Goal: Task Accomplishment & Management: Use online tool/utility

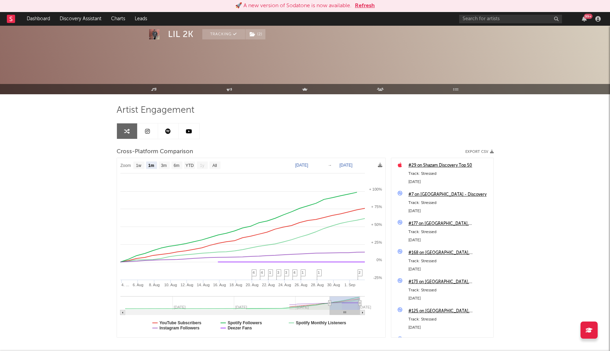
select select "1m"
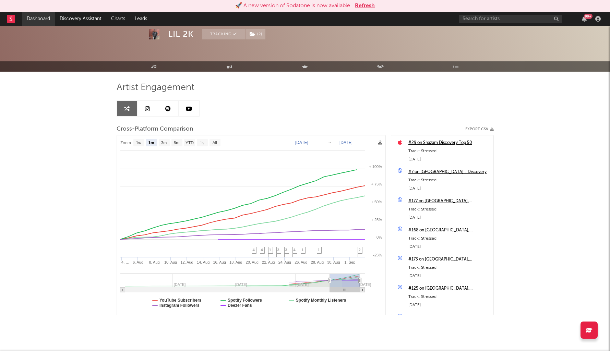
click at [38, 20] on link "Dashboard" at bounding box center [38, 19] width 33 height 14
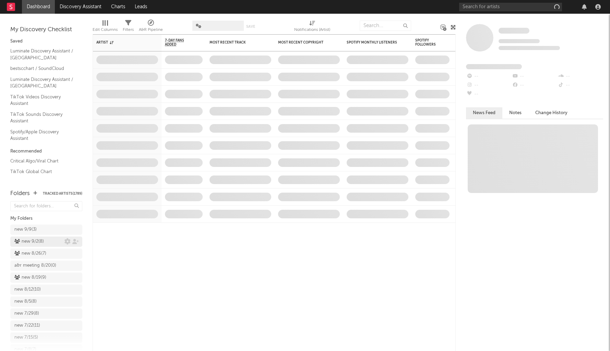
click at [28, 241] on div "new 9/2 ( 8 )" at bounding box center [28, 242] width 29 height 8
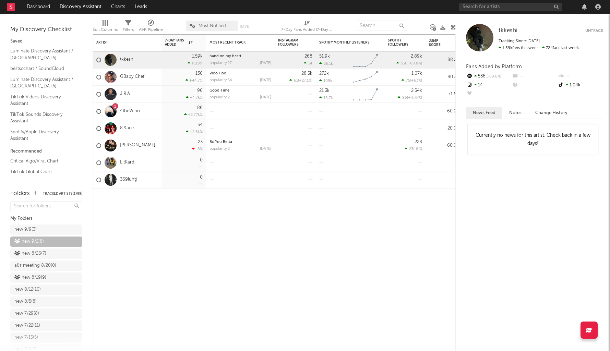
click at [35, 248] on span "new 9/2 ( 8 )" at bounding box center [46, 243] width 72 height 12
click at [35, 250] on div "new 8/26 ( 7 )" at bounding box center [30, 254] width 32 height 8
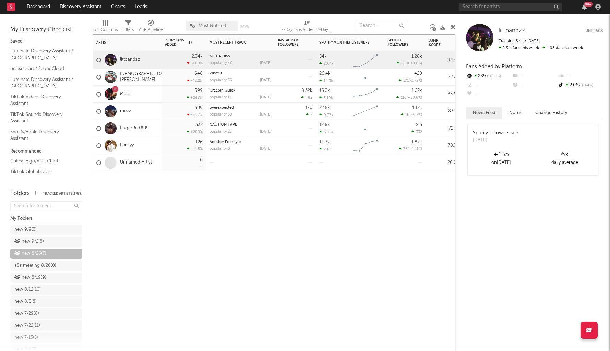
click at [127, 149] on div "Lor tyy" at bounding box center [114, 146] width 37 height 20
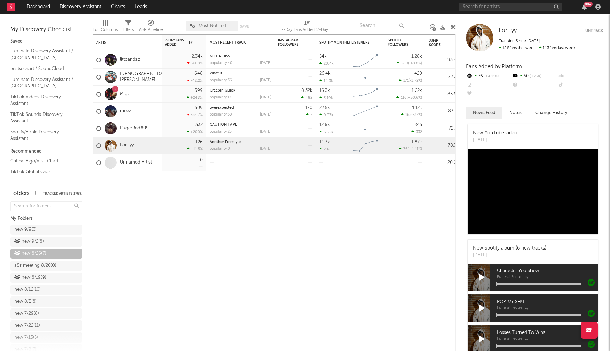
click at [126, 146] on link "Lor tyy" at bounding box center [127, 146] width 14 height 6
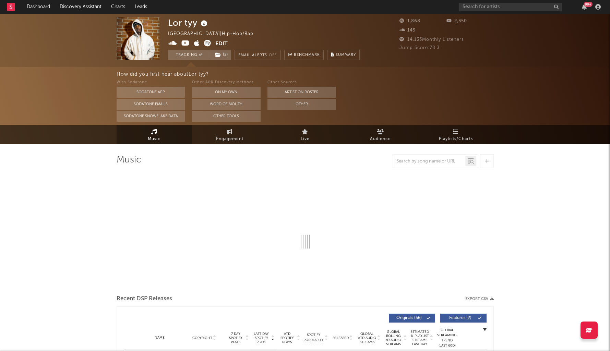
select select "6m"
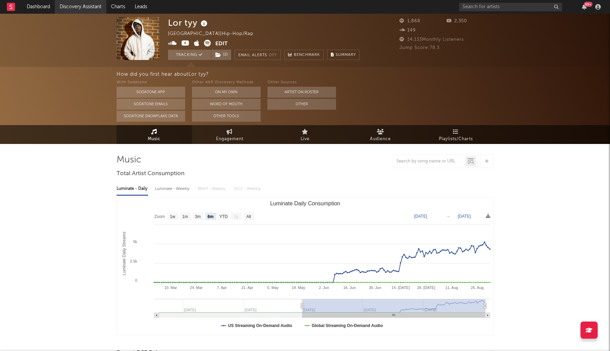
click at [77, 9] on link "Discovery Assistant" at bounding box center [80, 7] width 51 height 14
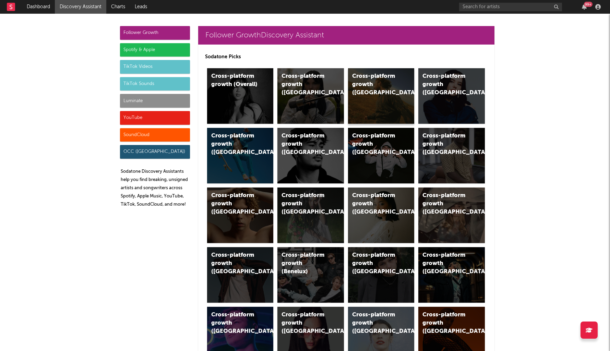
click at [381, 94] on div "Cross-platform growth (US)" at bounding box center [381, 96] width 67 height 56
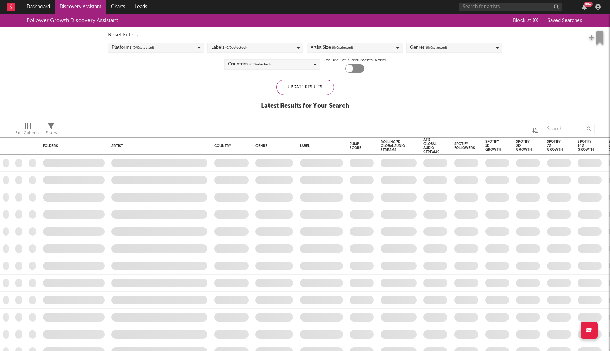
checkbox input "true"
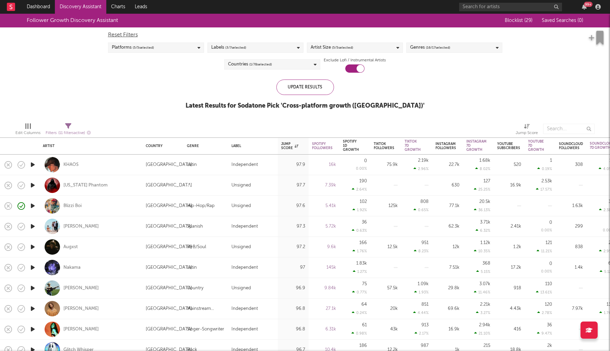
click at [33, 184] on icon "button" at bounding box center [32, 185] width 7 height 9
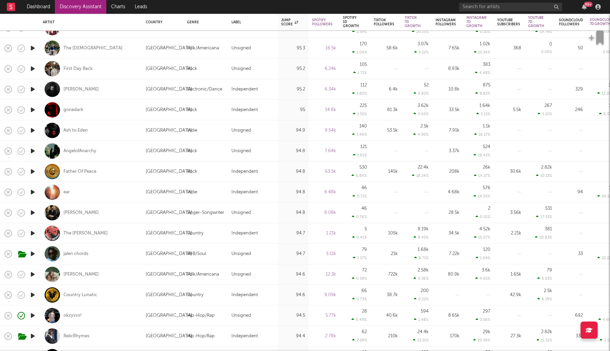
click at [32, 253] on icon "button" at bounding box center [32, 254] width 7 height 9
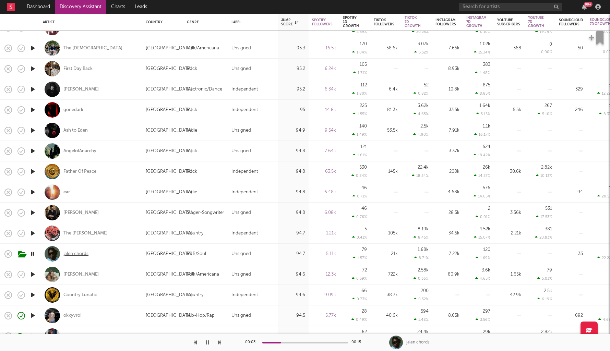
click at [86, 254] on div "jalen chords" at bounding box center [75, 254] width 25 height 6
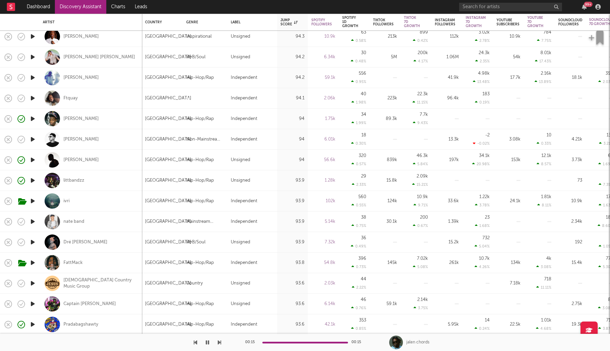
click at [33, 241] on icon "button" at bounding box center [32, 242] width 7 height 9
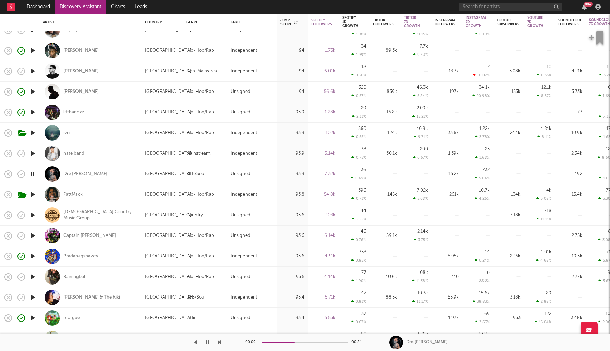
click at [62, 275] on div "RainingLol" at bounding box center [91, 277] width 96 height 20
select select "1w"
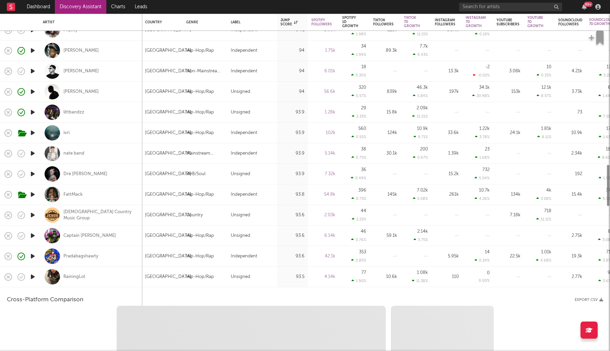
select select "1w"
select select "1m"
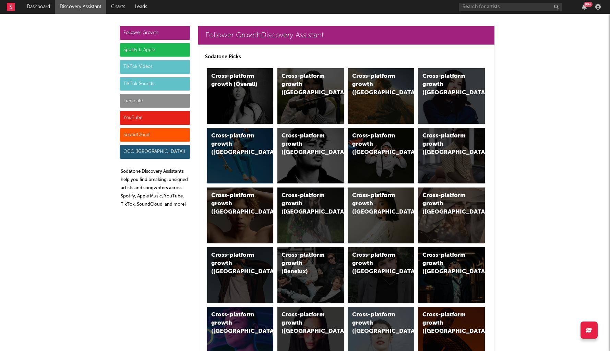
click at [135, 132] on div "SoundCloud" at bounding box center [155, 135] width 70 height 14
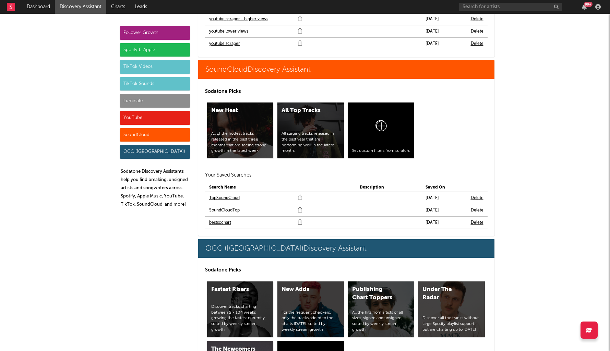
click at [138, 119] on div "YouTube" at bounding box center [155, 118] width 70 height 14
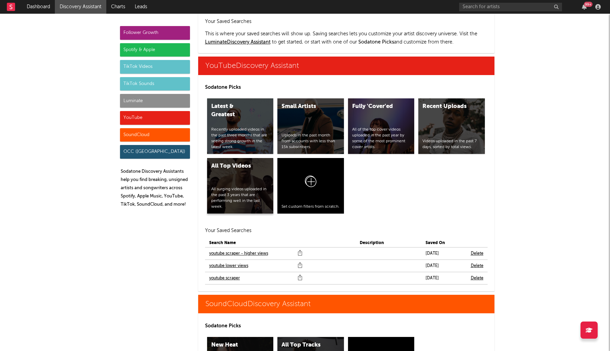
scroll to position [3905, 0]
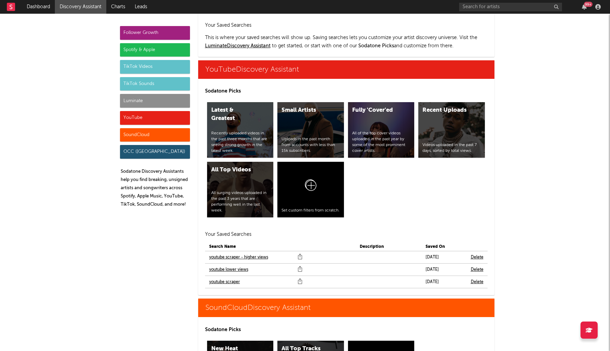
click at [229, 278] on link "youtube scraper" at bounding box center [224, 282] width 31 height 8
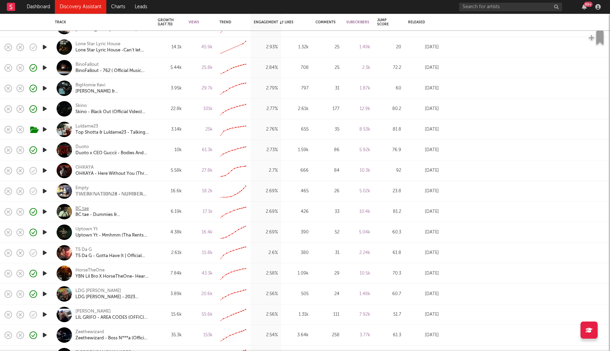
click at [81, 207] on div "BC tae" at bounding box center [81, 209] width 13 height 6
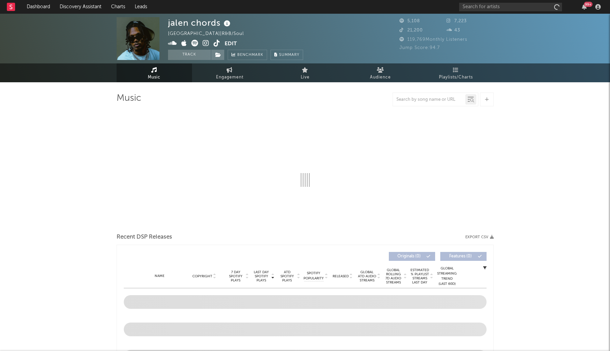
select select "1w"
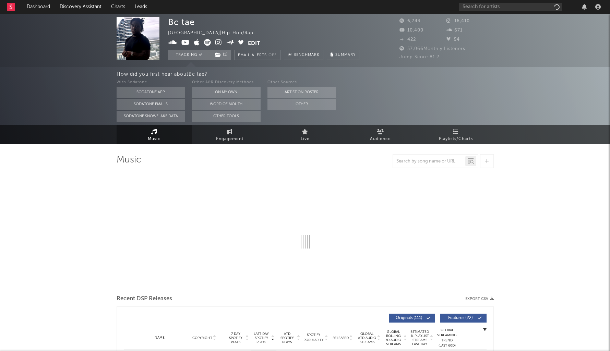
select select "6m"
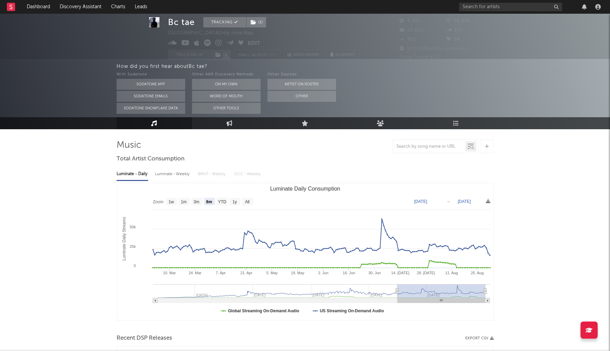
scroll to position [20, 0]
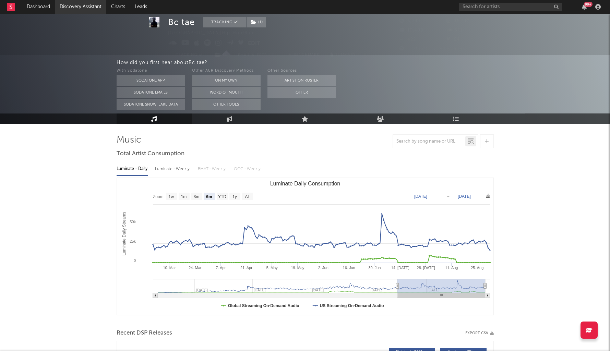
click at [62, 11] on link "Discovery Assistant" at bounding box center [80, 7] width 51 height 14
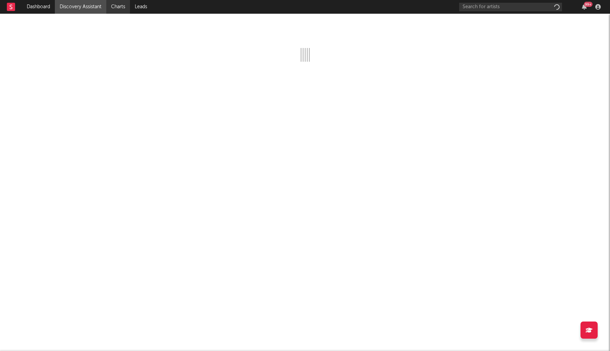
click at [118, 5] on link "Charts" at bounding box center [118, 7] width 24 height 14
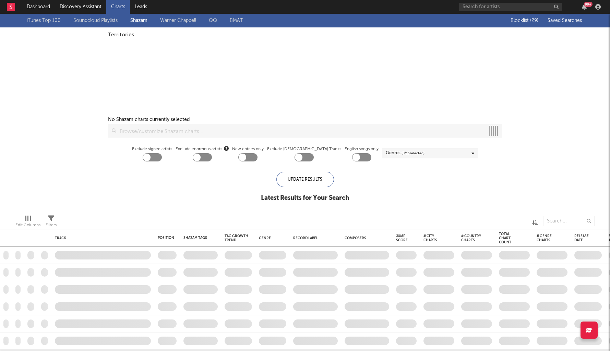
checkbox input "true"
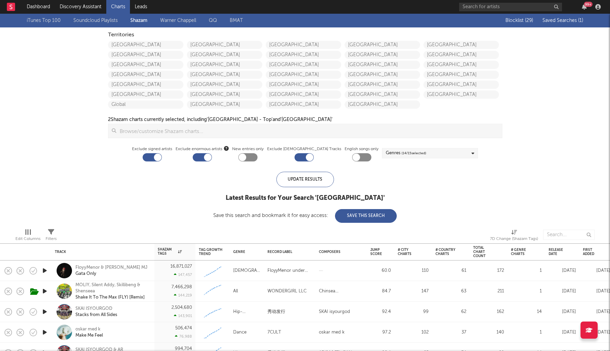
click at [558, 16] on div "Blocklist ( 29 ) Saved Searches ( 1 )" at bounding box center [541, 21] width 86 height 14
click at [565, 19] on span "Saved Searches ( 1 )" at bounding box center [563, 20] width 41 height 5
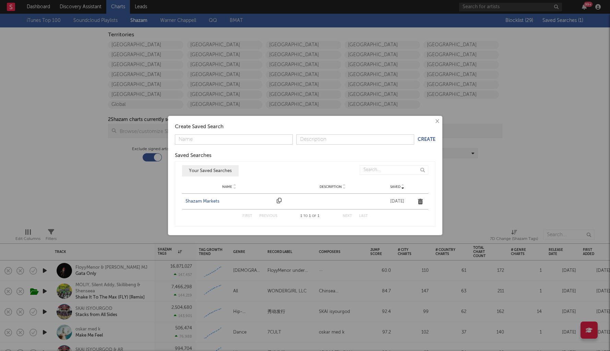
click at [199, 201] on div "Shazam Markets" at bounding box center [230, 201] width 88 height 7
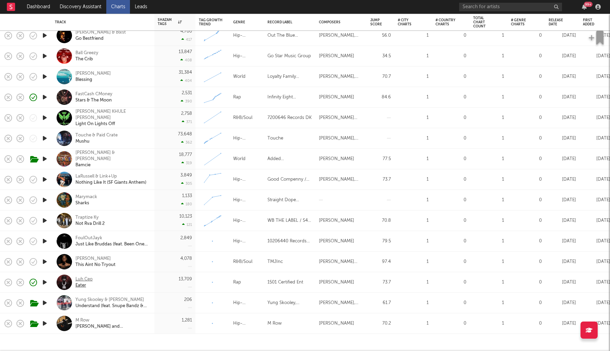
click at [84, 279] on div "Luh Ceo" at bounding box center [83, 279] width 17 height 6
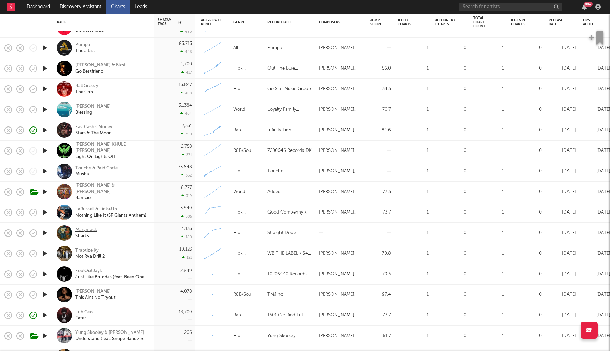
click at [86, 228] on div "Marymack" at bounding box center [86, 230] width 22 height 6
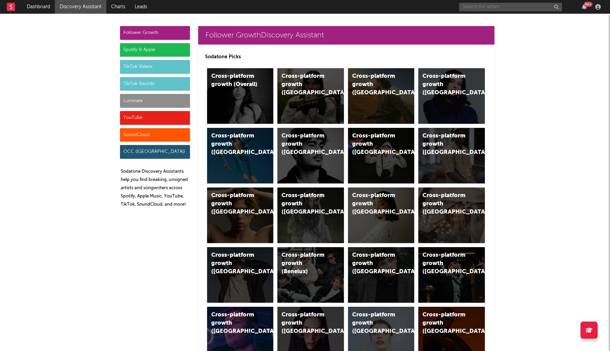
click at [479, 4] on input "text" at bounding box center [510, 7] width 103 height 9
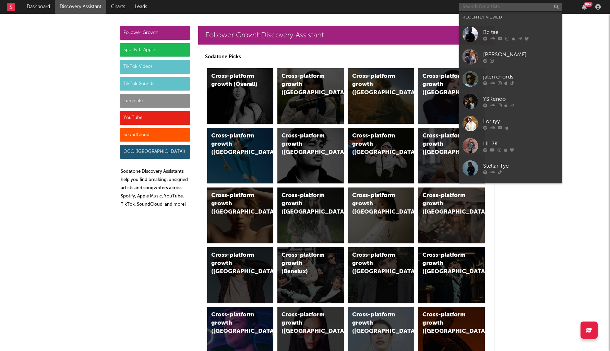
paste input "https://www.tiktok.com/music/Ole-let%27s-do-it-7529996171180279825?_d=secCgYIAS…"
type input "https://www.tiktok.com/music/Ole-let%27s-do-it-7529996171180279825?_d=secCgYIAS…"
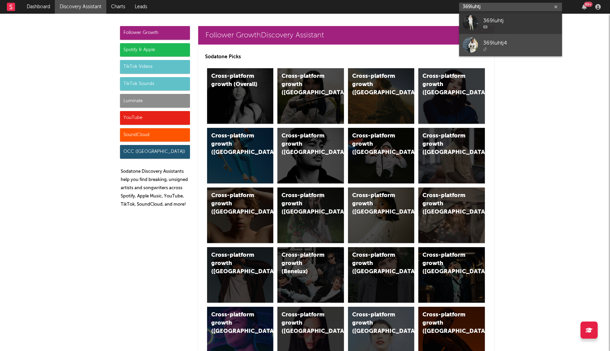
type input "369luhtj"
click at [501, 40] on div "369luhtj4" at bounding box center [520, 43] width 75 height 8
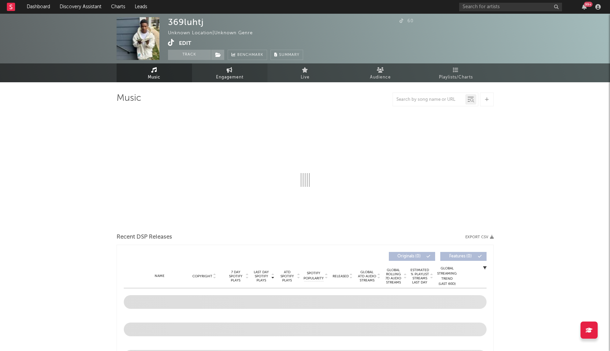
select select "1w"
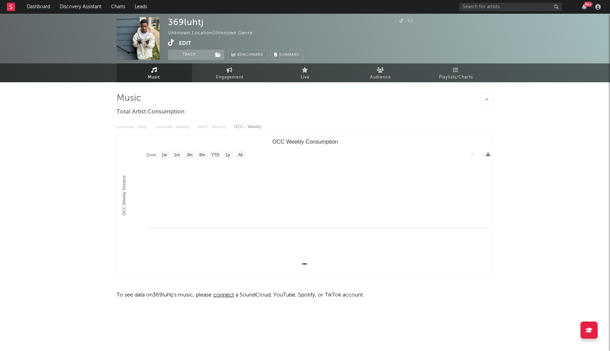
click at [170, 43] on icon at bounding box center [171, 42] width 7 height 7
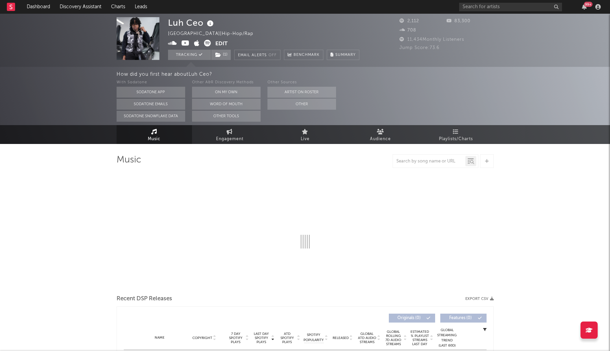
select select "6m"
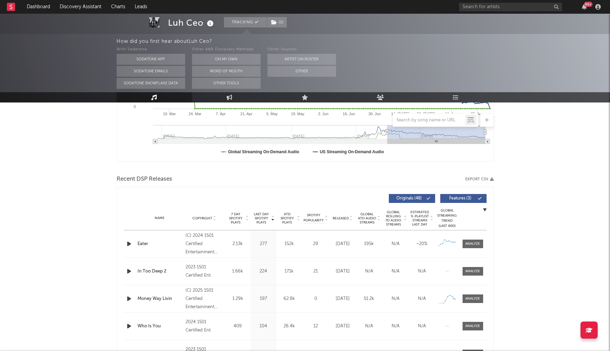
scroll to position [175, 0]
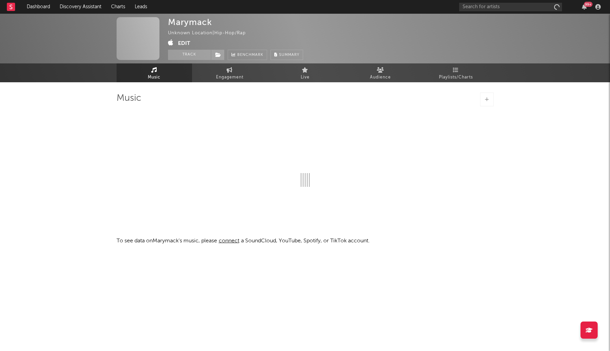
select select "1w"
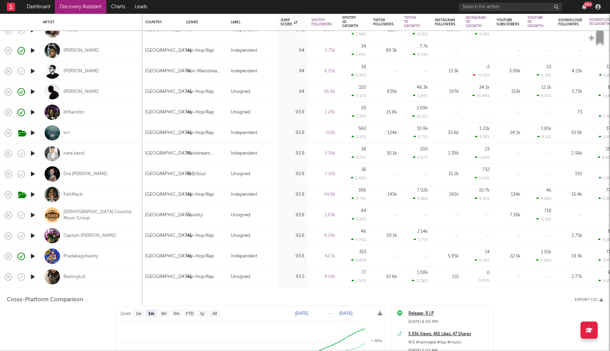
select select "1m"
select select "1w"
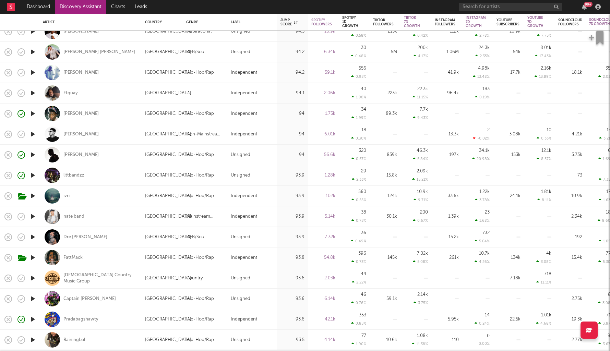
click at [68, 88] on div "Ftquay" at bounding box center [91, 93] width 96 height 20
select select "1w"
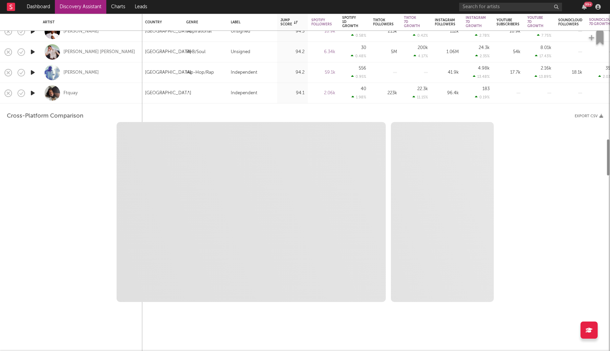
select select "1w"
click at [70, 94] on div "Ftquay" at bounding box center [70, 93] width 14 height 6
select select "1m"
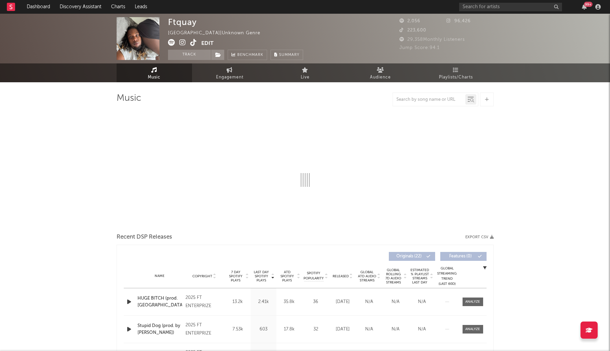
select select "1w"
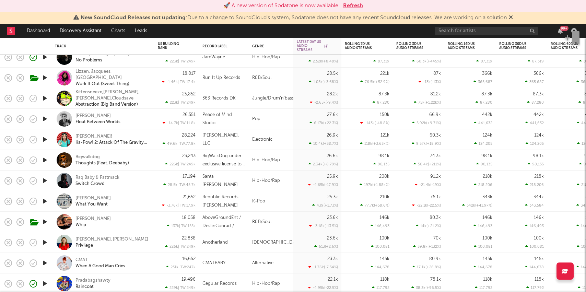
click at [348, 5] on button "Refresh" at bounding box center [353, 6] width 20 height 8
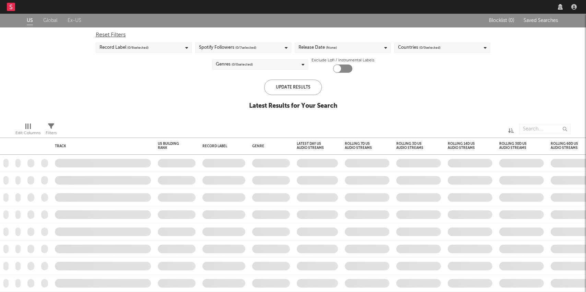
checkbox input "true"
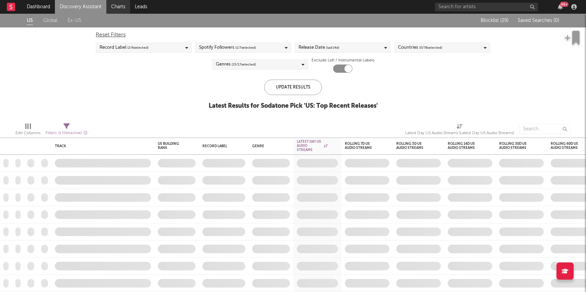
click at [119, 5] on link "Charts" at bounding box center [118, 7] width 24 height 14
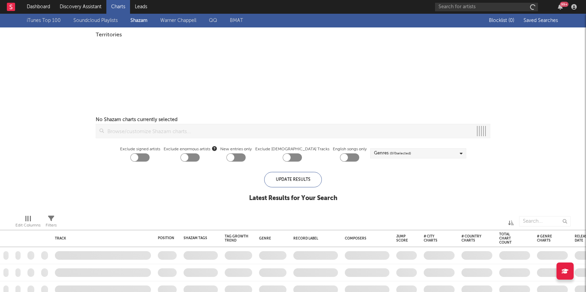
checkbox input "true"
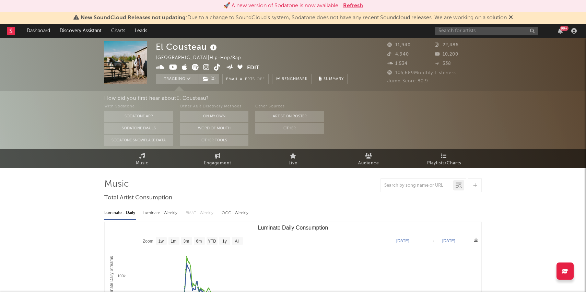
select select "6m"
click at [482, 34] on input "text" at bounding box center [486, 31] width 103 height 9
paste input "https://www.tiktok.com/@8000gramrat"
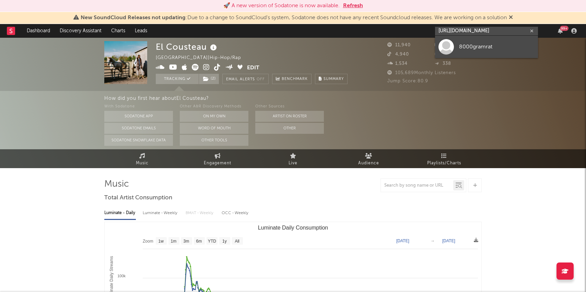
type input "https://www.tiktok.com/@8000gramrat"
click at [486, 46] on div "8000gramrat" at bounding box center [496, 47] width 75 height 8
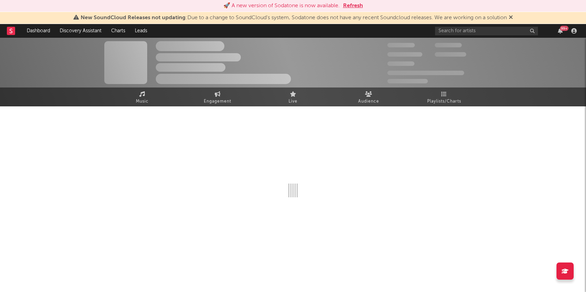
click at [351, 4] on button "Refresh" at bounding box center [353, 6] width 20 height 8
select select "1w"
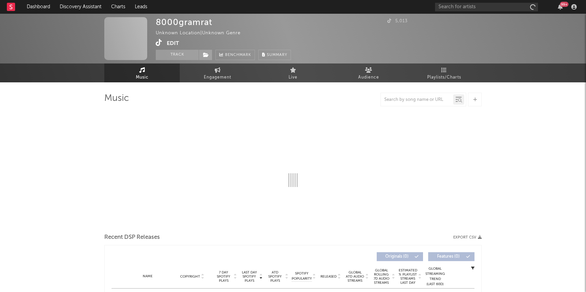
select select "1w"
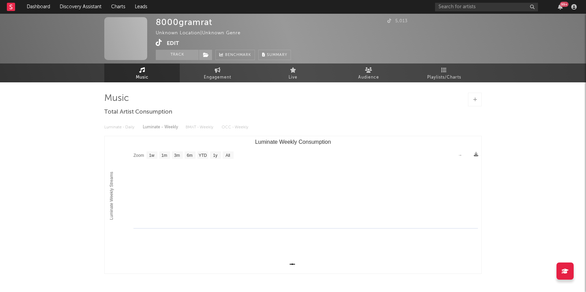
click at [449, 2] on div "99 +" at bounding box center [507, 7] width 144 height 14
click at [450, 8] on input "text" at bounding box center [486, 7] width 103 height 9
drag, startPoint x: 477, startPoint y: 3, endPoint x: 410, endPoint y: -5, distance: 68.1
click at [410, 0] on html "Dashboard Discovery Assistant Charts Leads notdava 99 + Notifications Settings …" at bounding box center [293, 168] width 586 height 336
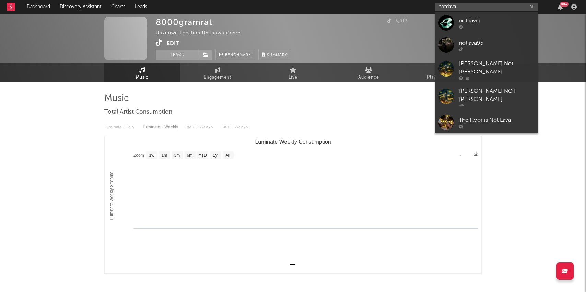
drag, startPoint x: 466, startPoint y: 7, endPoint x: 323, endPoint y: -7, distance: 144.3
click at [323, 0] on html "Dashboard Discovery Assistant Charts Leads notdava 99 + Notifications Settings …" at bounding box center [293, 168] width 586 height 336
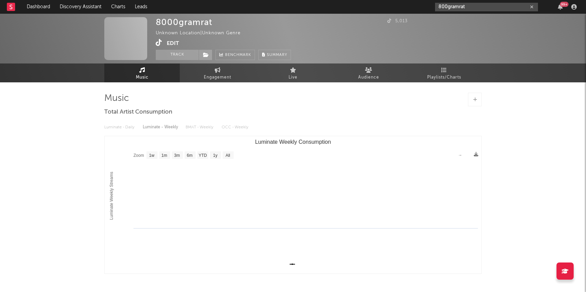
drag, startPoint x: 471, startPoint y: 5, endPoint x: 347, endPoint y: 7, distance: 123.1
click at [350, 7] on nav "Dashboard Discovery Assistant Charts Leads 800gramrat 99 +" at bounding box center [293, 7] width 586 height 14
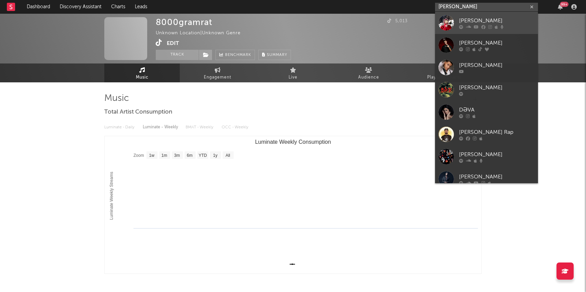
type input "[PERSON_NAME]"
click at [482, 28] on icon at bounding box center [483, 27] width 4 height 4
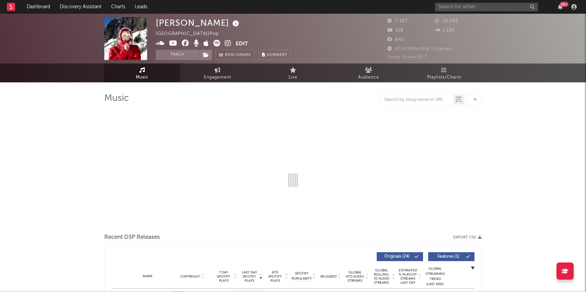
select select "6m"
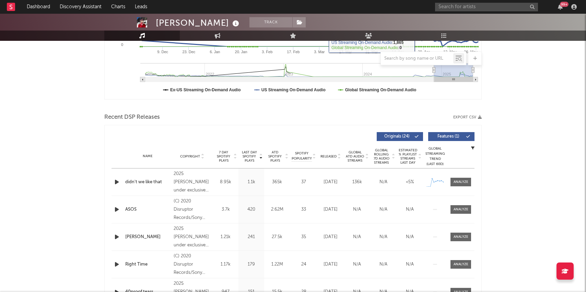
scroll to position [175, 0]
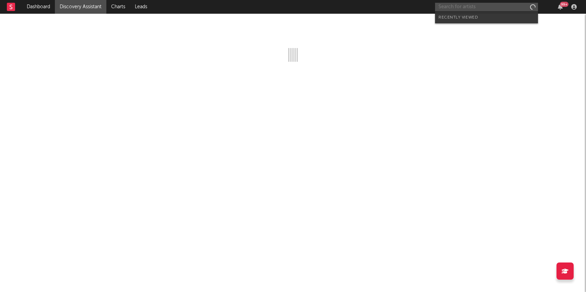
click at [459, 5] on input "text" at bounding box center [486, 7] width 103 height 9
paste input "https://www.tiktok.com/@ascwhatitb"
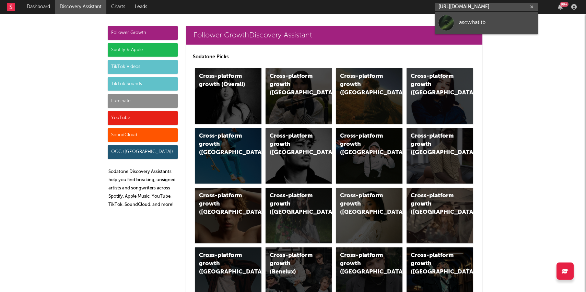
type input "https://www.tiktok.com/@ascwhatitb"
click at [463, 24] on div "ascwhatitb" at bounding box center [496, 23] width 75 height 8
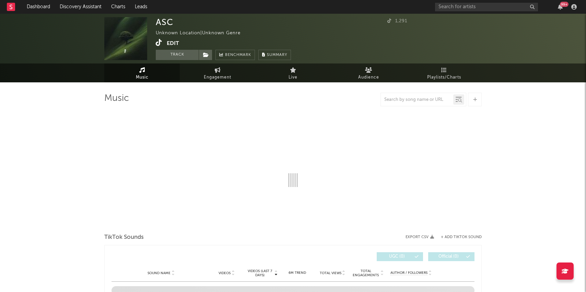
select select "1w"
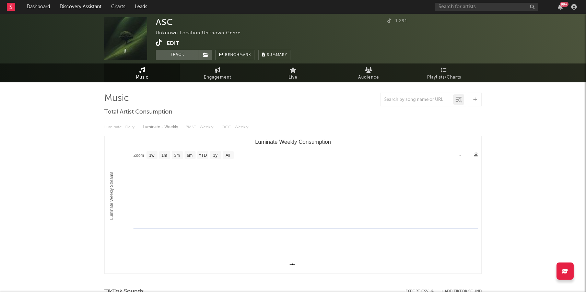
click at [171, 49] on div "ASC Unknown Location | Unknown Genre Edit Track Benchmark Summary" at bounding box center [223, 38] width 135 height 43
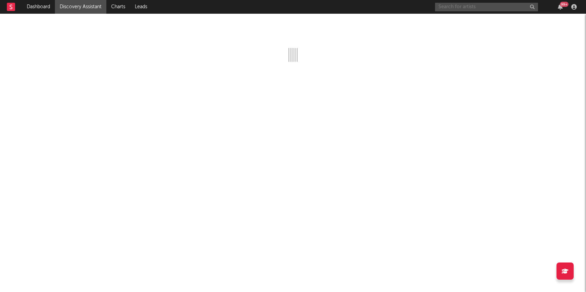
click at [507, 7] on input "text" at bounding box center [486, 7] width 103 height 9
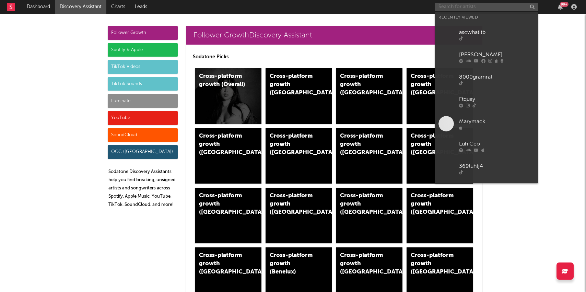
paste input "[URL][DOMAIN_NAME]"
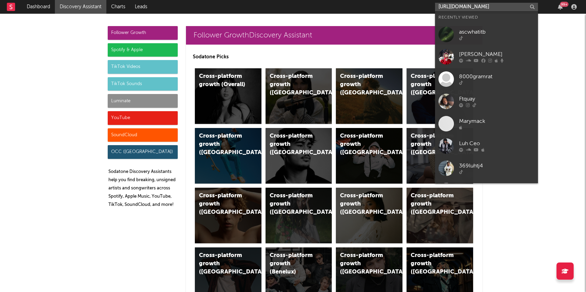
scroll to position [0, 27]
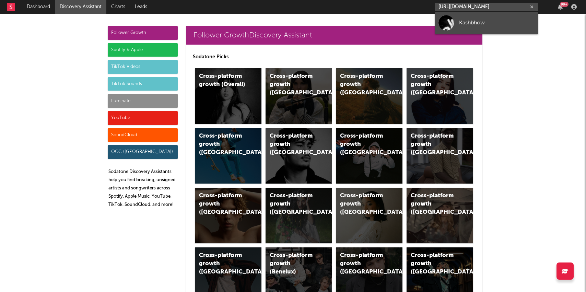
type input "[URL][DOMAIN_NAME]"
click at [495, 20] on div "Kashbhow" at bounding box center [496, 23] width 75 height 8
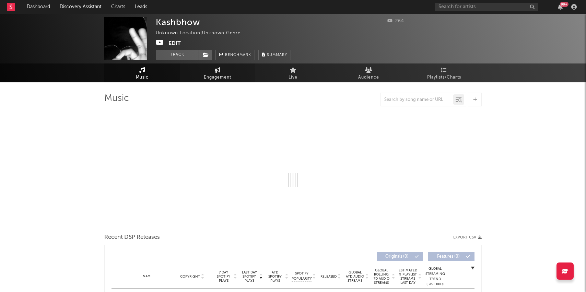
select select "1w"
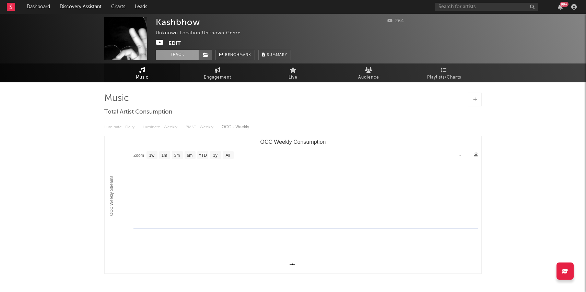
click at [169, 55] on button "Track" at bounding box center [177, 55] width 43 height 10
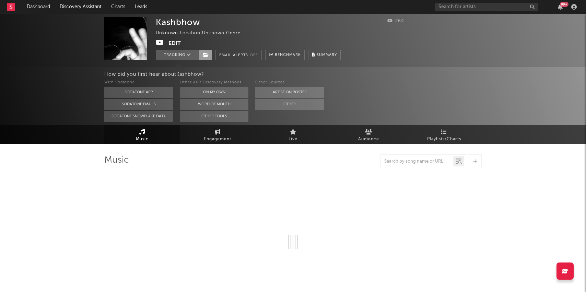
click at [205, 54] on icon at bounding box center [206, 54] width 6 height 5
select select "1w"
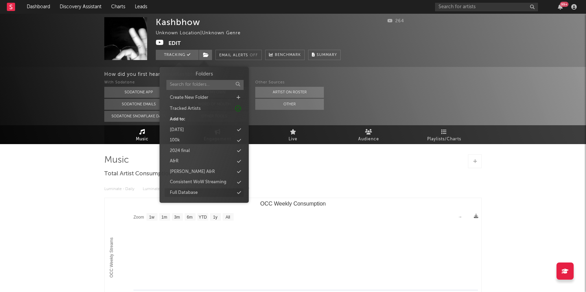
click at [189, 191] on div "Full Database" at bounding box center [184, 192] width 28 height 7
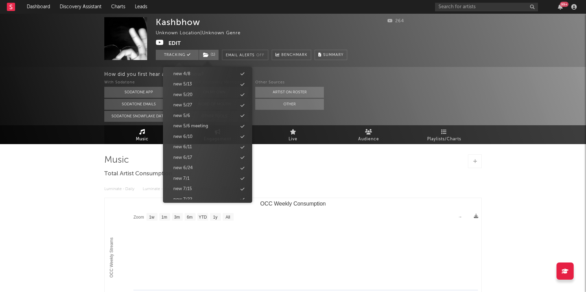
scroll to position [690, 0]
click at [194, 152] on div "new 9/9" at bounding box center [207, 151] width 79 height 9
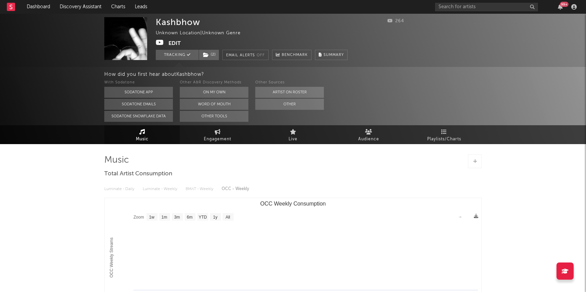
click at [58, 203] on div "[PERSON_NAME] Unknown Location | Unknown Genre Edit Tracking ( 2 ) Email Alerts…" at bounding box center [293, 206] width 586 height 384
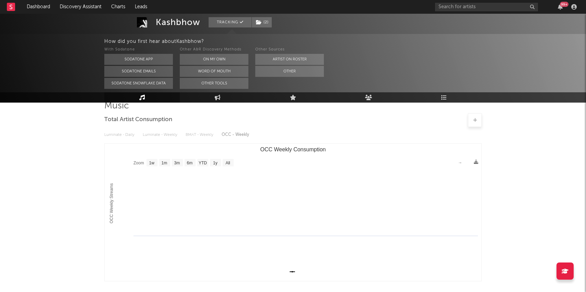
scroll to position [0, 0]
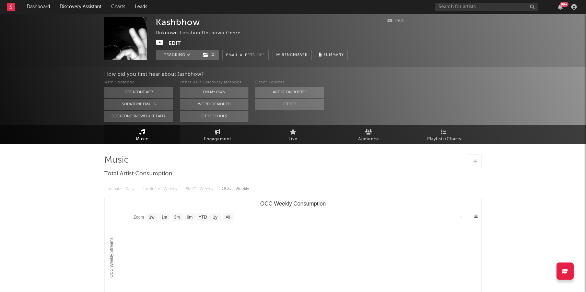
click at [174, 43] on button "Edit" at bounding box center [174, 43] width 12 height 9
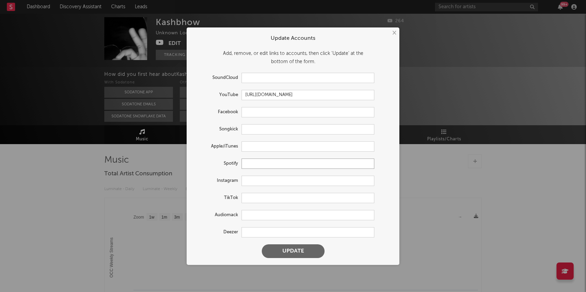
click at [265, 164] on input "text" at bounding box center [307, 163] width 133 height 10
paste input "[URL][DOMAIN_NAME]"
drag, startPoint x: 286, startPoint y: 160, endPoint x: 189, endPoint y: 143, distance: 98.8
click at [189, 143] on div "× Update Accounts Add, remove, or edit links to accounts, then click 'Update' a…" at bounding box center [293, 145] width 213 height 237
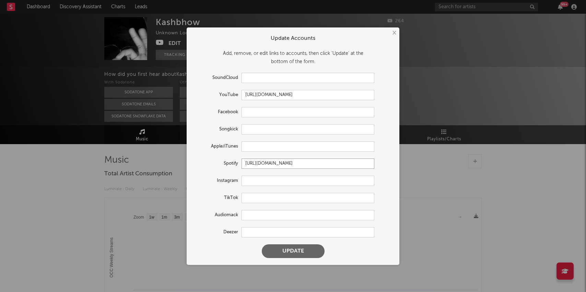
scroll to position [0, 0]
drag, startPoint x: 264, startPoint y: 161, endPoint x: 225, endPoint y: 159, distance: 38.5
click at [225, 159] on div "Spotify [URL][DOMAIN_NAME]" at bounding box center [283, 163] width 181 height 10
click at [274, 163] on input "[URL][DOMAIN_NAME]" at bounding box center [307, 163] width 133 height 10
paste input "rtist/5kLoogFmsYikOhLNP5RGc1?si=Xyq-vHu7SqmEsEXIvwNWJA"
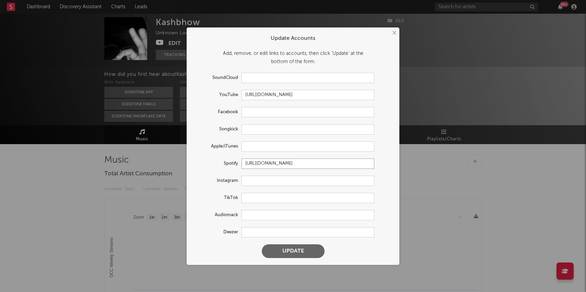
scroll to position [0, 62]
type input "[URL][DOMAIN_NAME]"
click at [301, 252] on button "Update" at bounding box center [293, 251] width 63 height 14
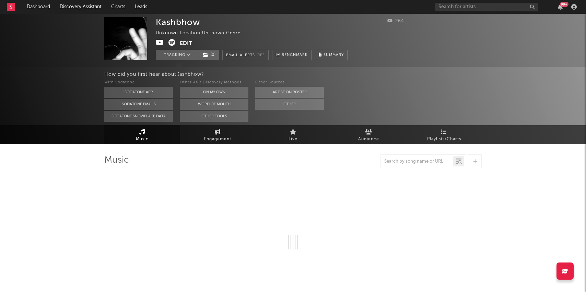
select select "1w"
